Goal: Subscribe to service/newsletter

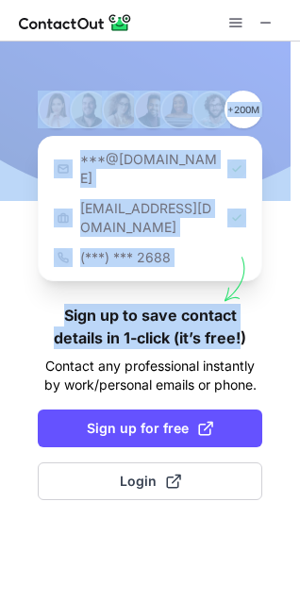
drag, startPoint x: 182, startPoint y: 14, endPoint x: 242, endPoint y: 308, distance: 299.4
click at [242, 308] on div "+200M ***@[DOMAIN_NAME] [EMAIL_ADDRESS][DOMAIN_NAME] (***) *** 2688 Sign up to …" at bounding box center [150, 301] width 300 height 602
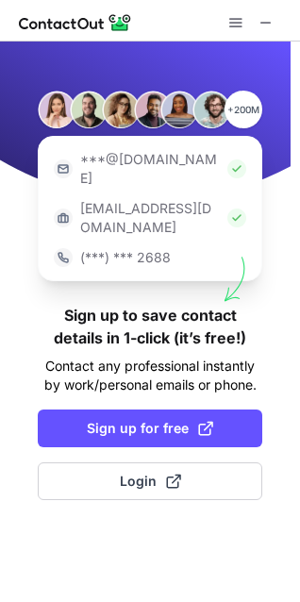
click at [162, 22] on div at bounding box center [150, 21] width 300 height 42
click at [258, 26] on button at bounding box center [266, 22] width 23 height 23
